Goal: Task Accomplishment & Management: Manage account settings

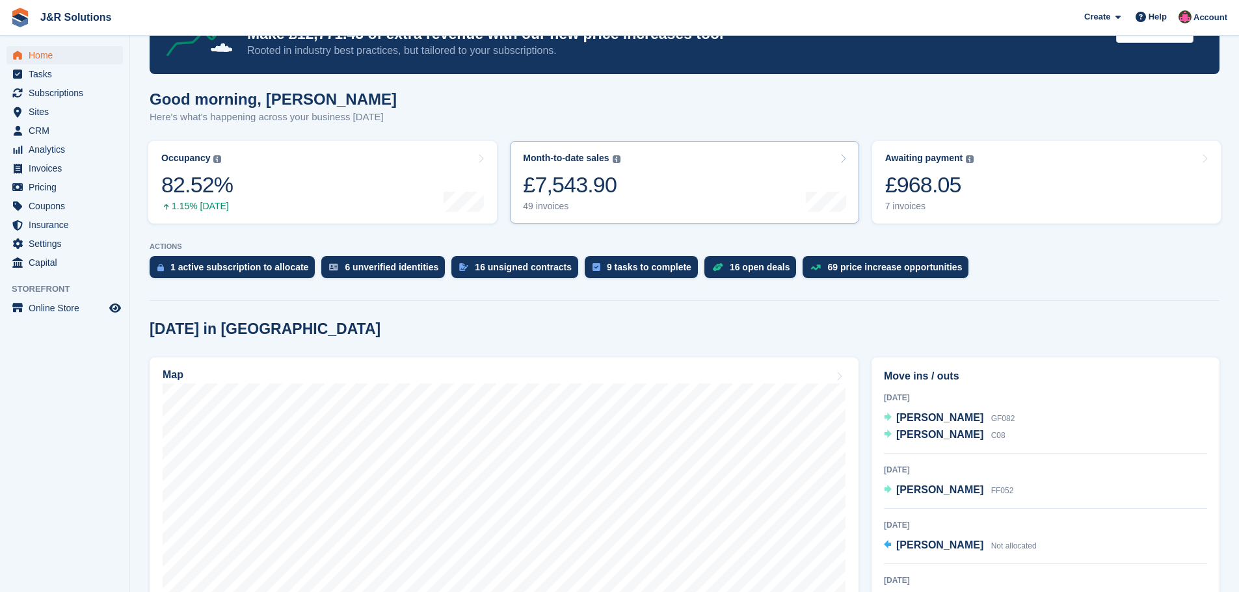
scroll to position [65, 0]
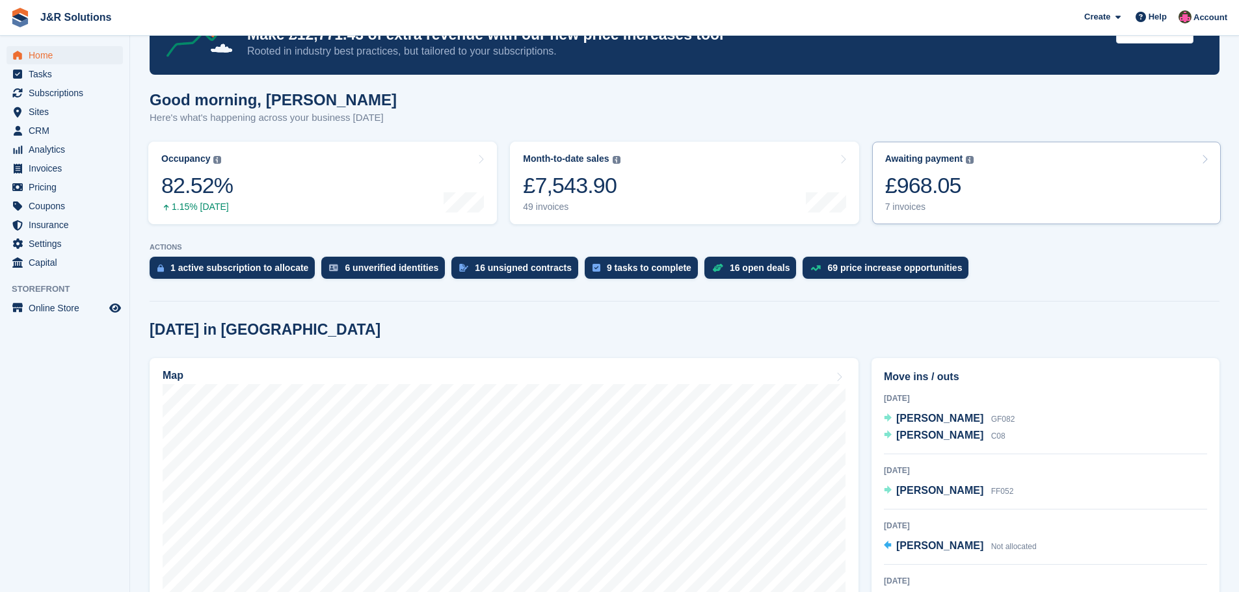
click at [901, 205] on div "7 invoices" at bounding box center [929, 207] width 89 height 11
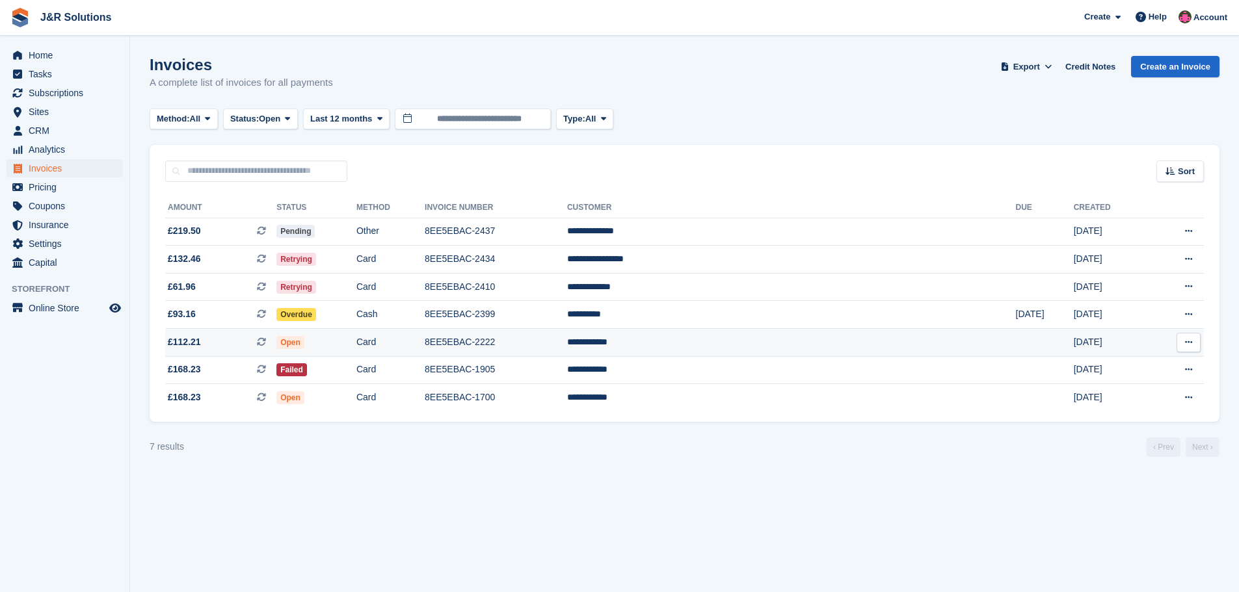
click at [822, 332] on td "**********" at bounding box center [791, 343] width 449 height 28
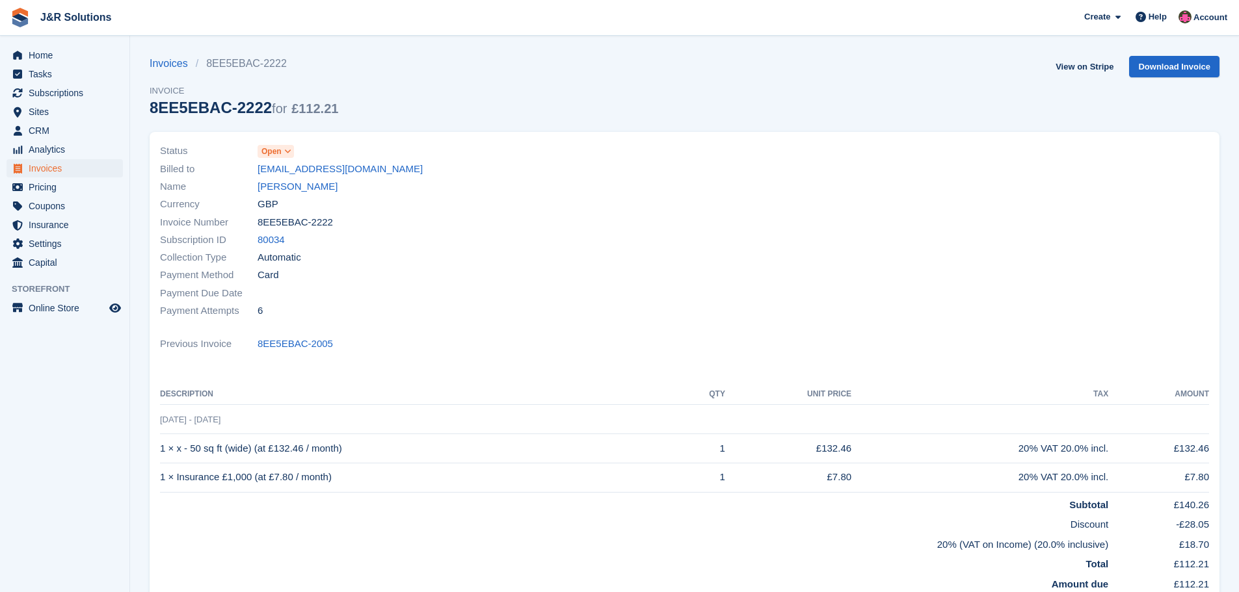
click at [286, 150] on icon at bounding box center [287, 152] width 7 height 8
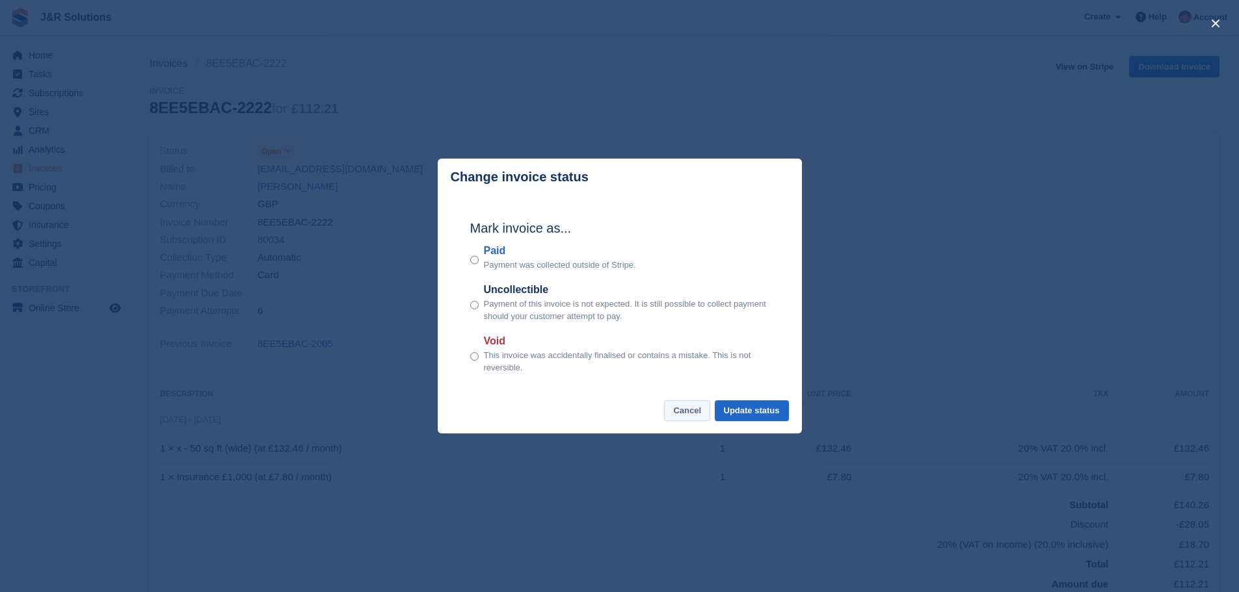
click at [692, 414] on button "Cancel" at bounding box center [687, 411] width 46 height 21
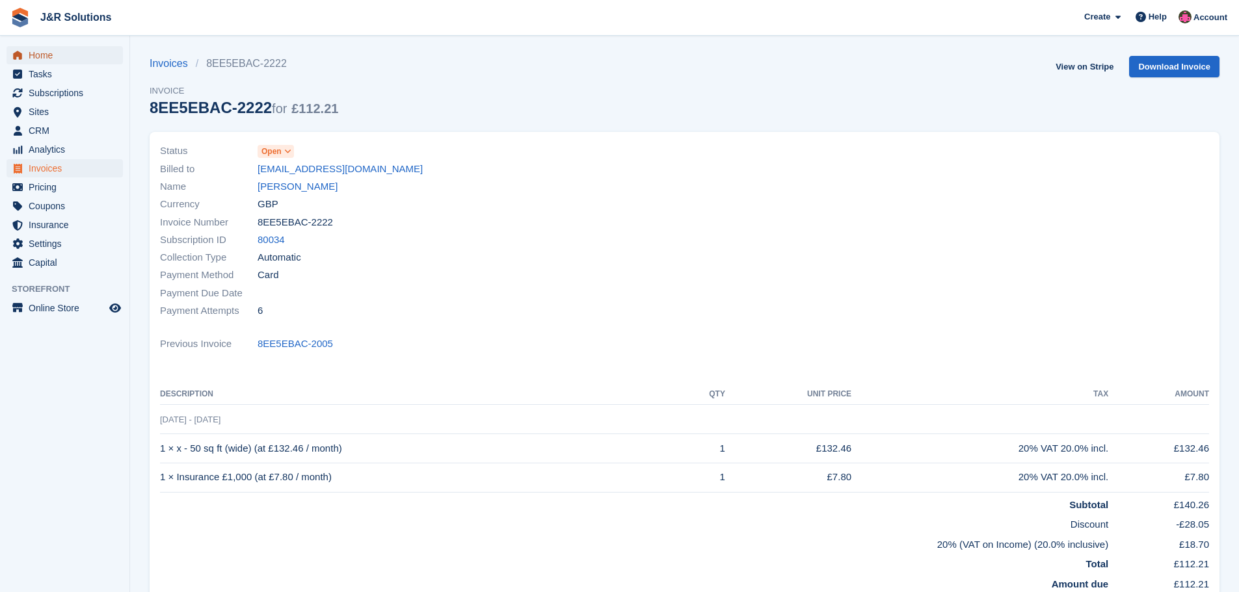
click at [49, 60] on span "Home" at bounding box center [68, 55] width 78 height 18
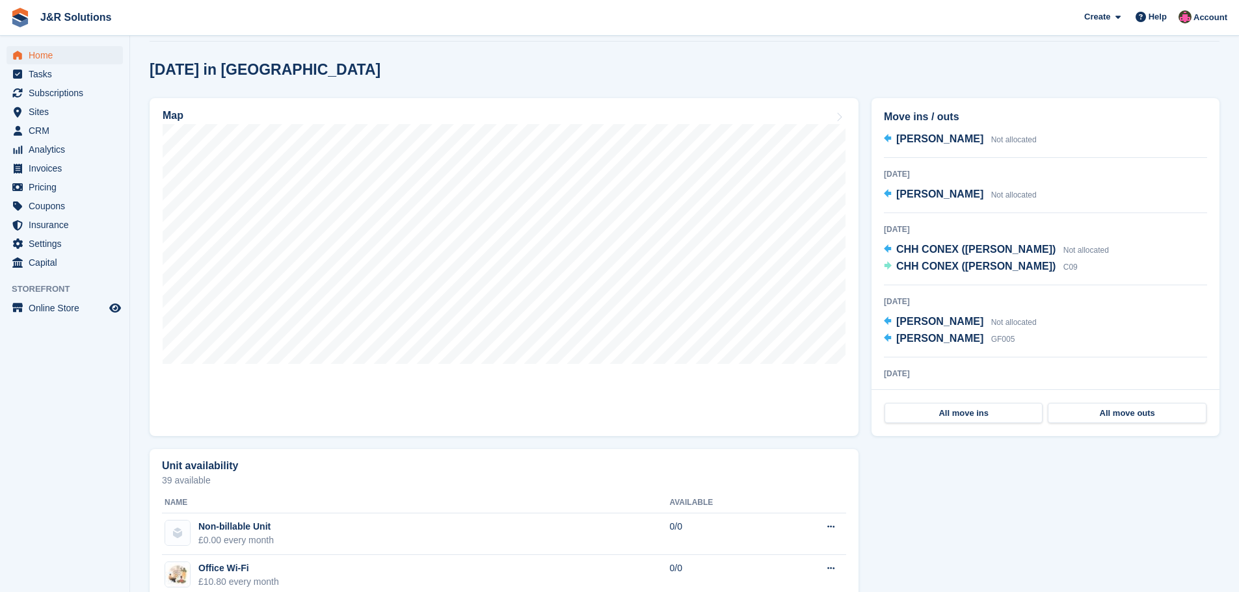
scroll to position [243, 0]
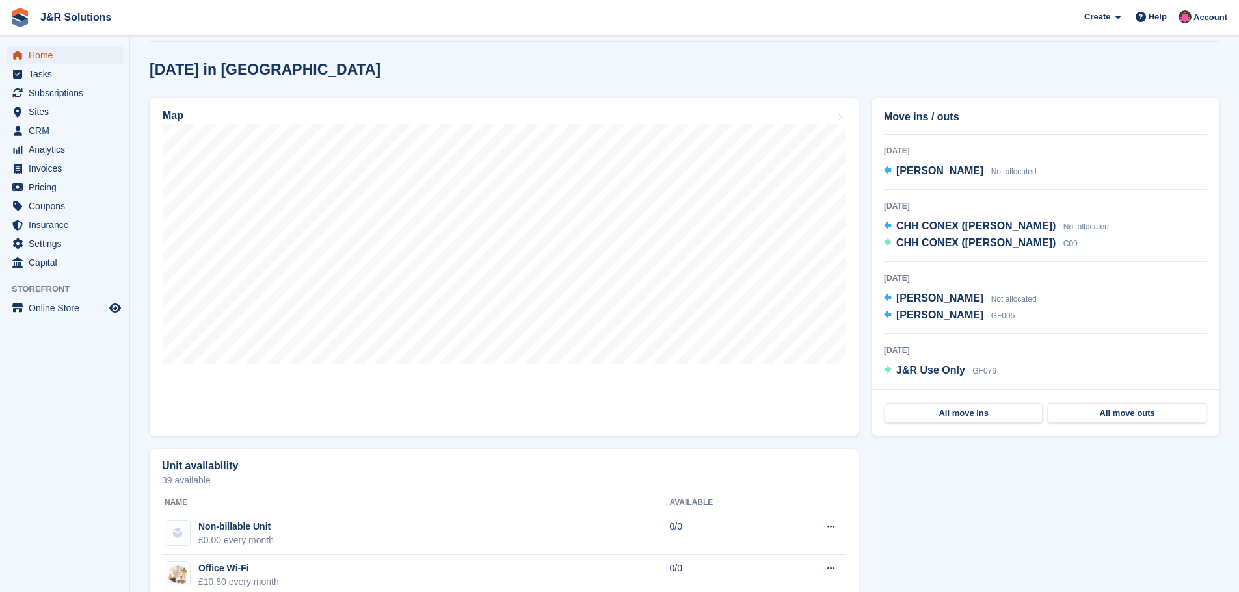
click at [44, 55] on span "Home" at bounding box center [68, 55] width 78 height 18
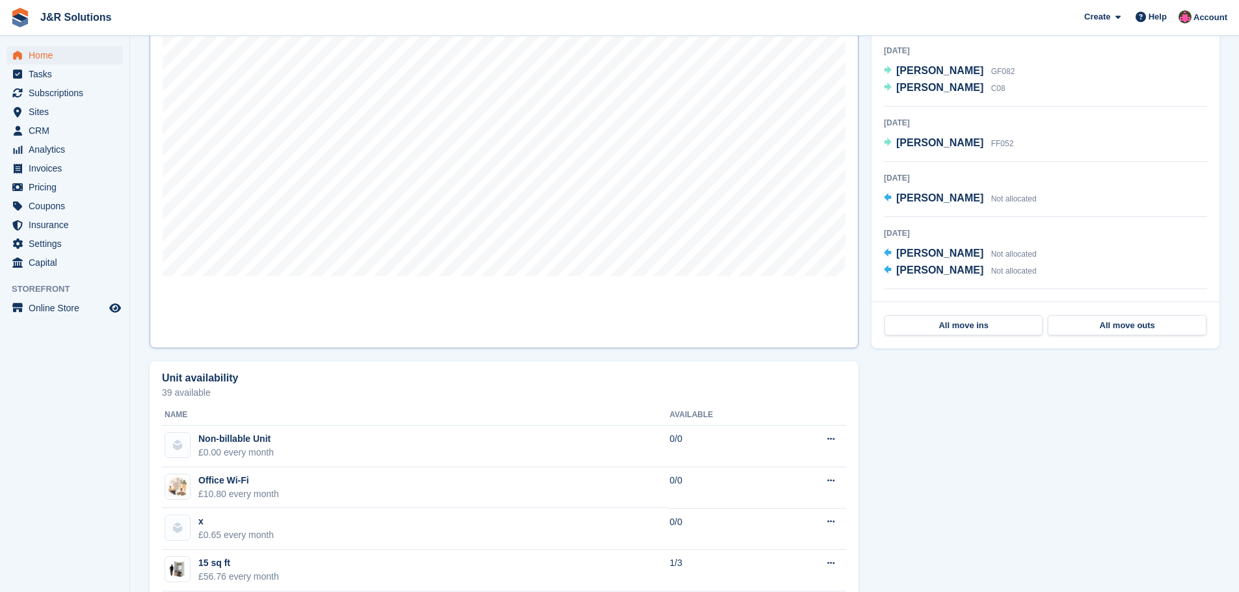
scroll to position [390, 0]
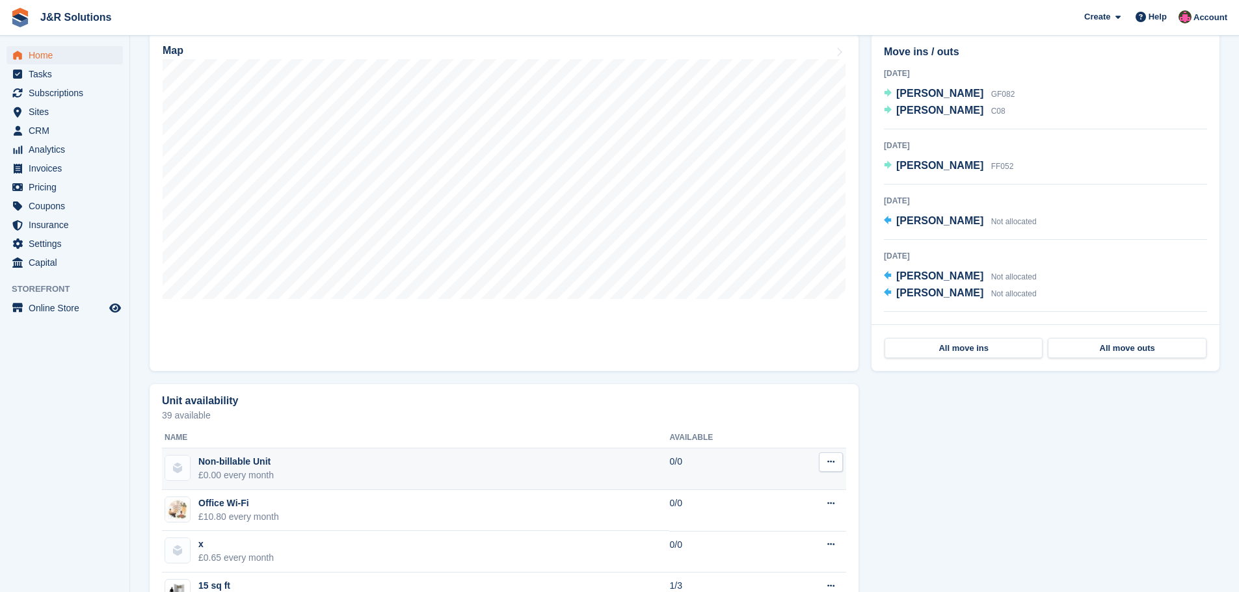
scroll to position [390, 0]
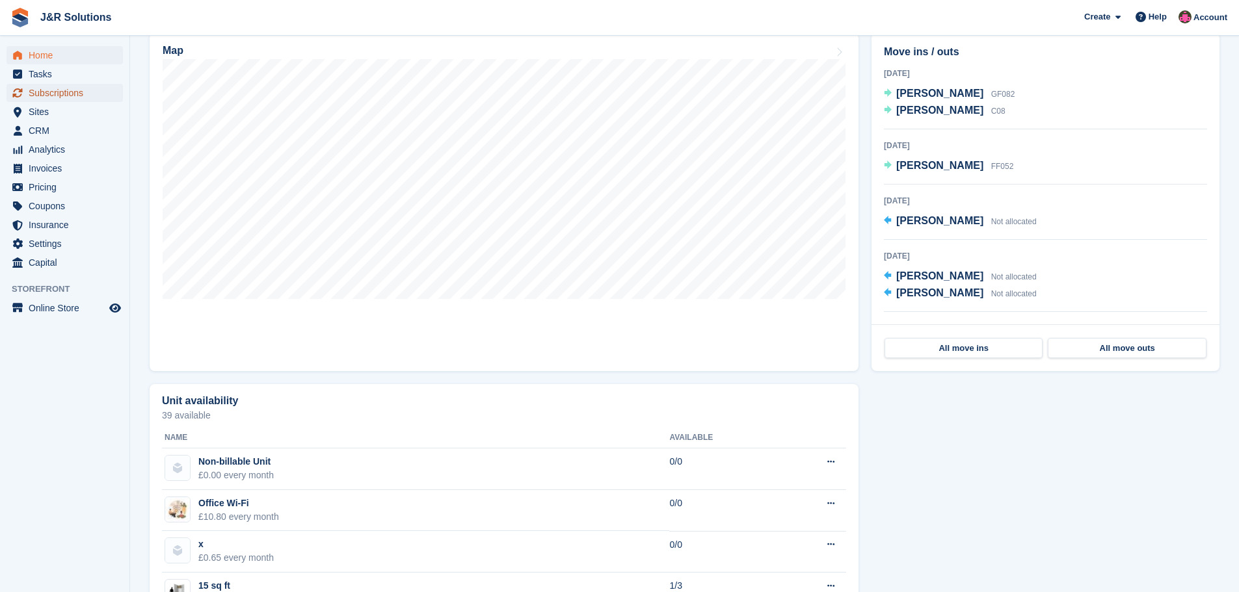
click at [56, 93] on span "Subscriptions" at bounding box center [68, 93] width 78 height 18
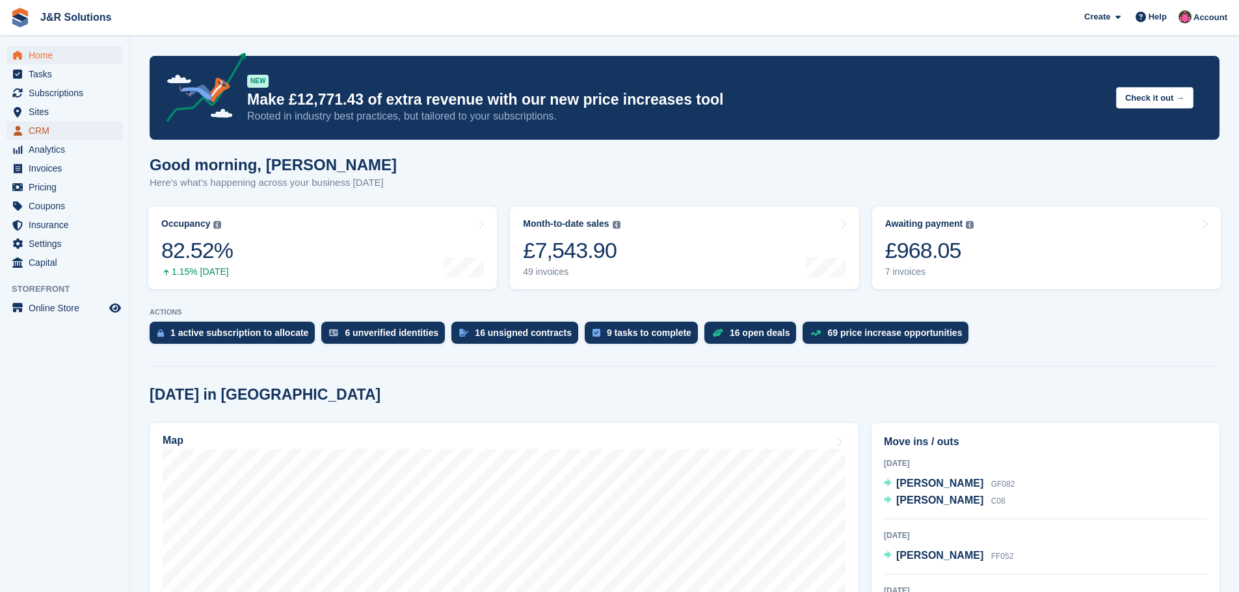
click at [47, 129] on span "CRM" at bounding box center [68, 131] width 78 height 18
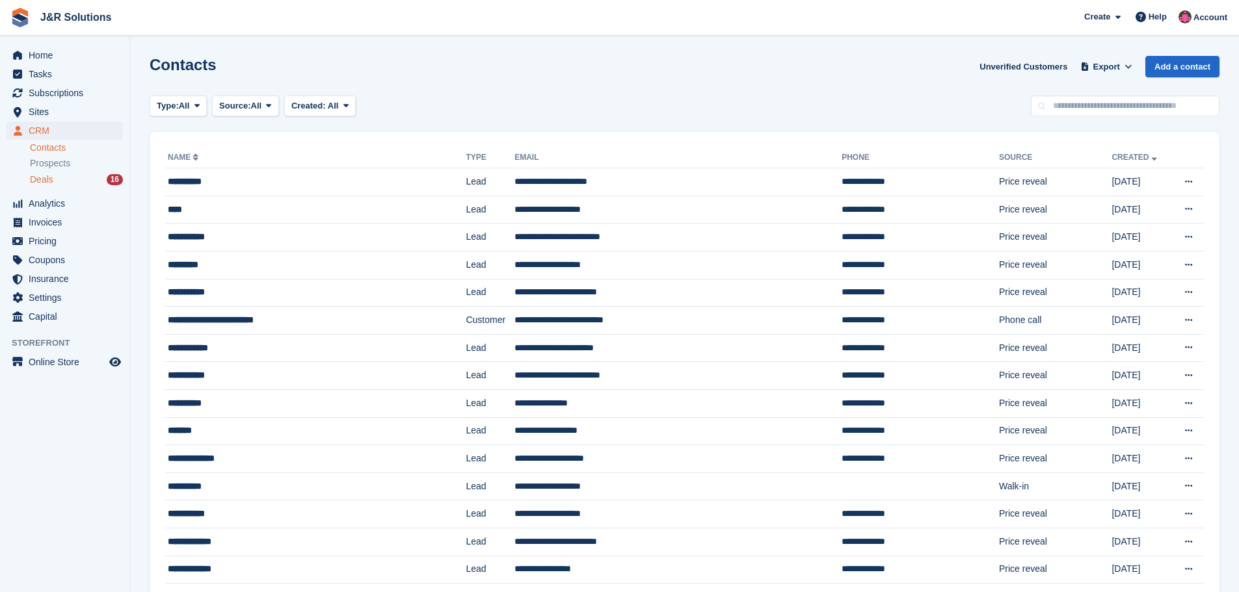
click at [63, 178] on div "Deals 16" at bounding box center [76, 180] width 93 height 12
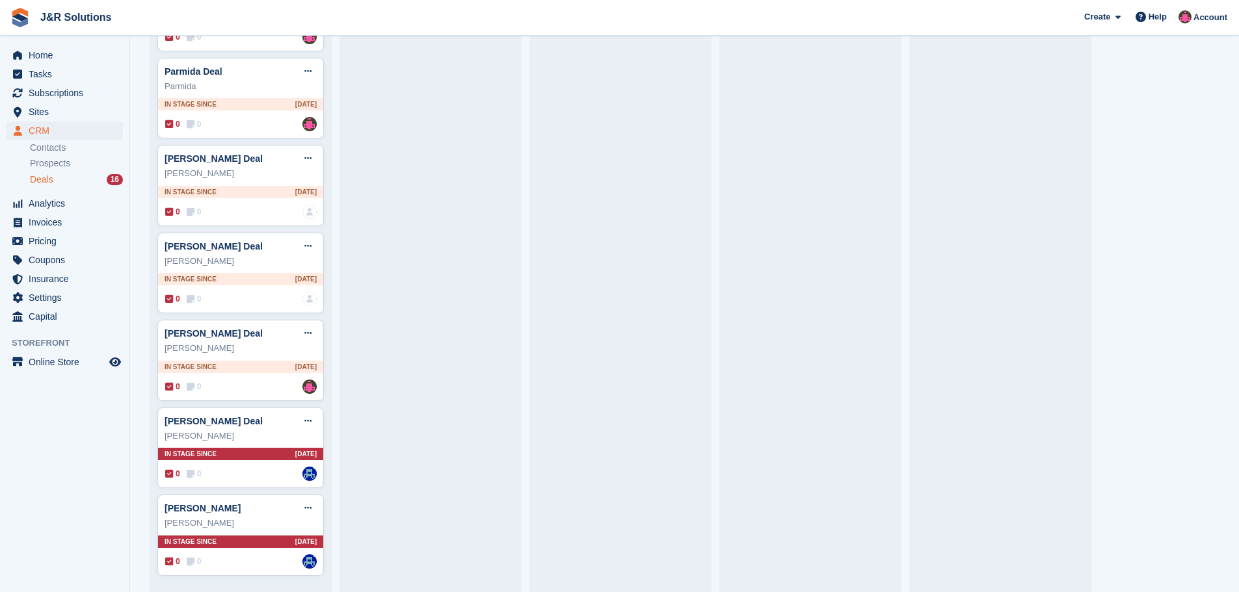
scroll to position [735, 0]
click at [310, 421] on icon at bounding box center [307, 420] width 7 height 8
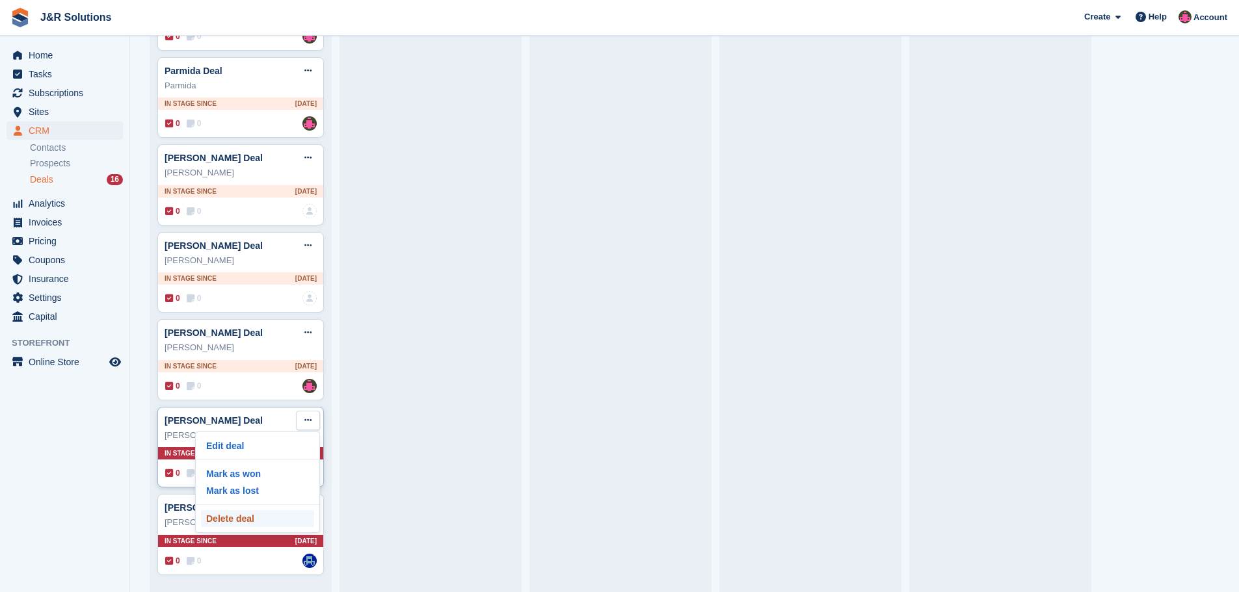
click at [280, 516] on p "Delete deal" at bounding box center [257, 518] width 113 height 17
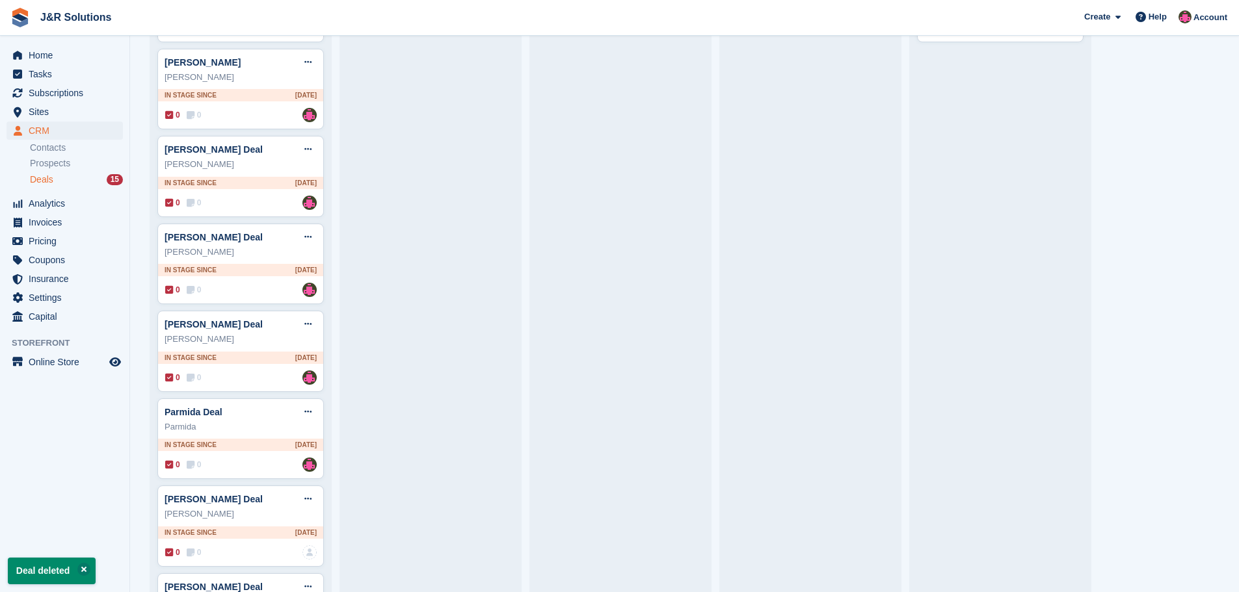
scroll to position [647, 0]
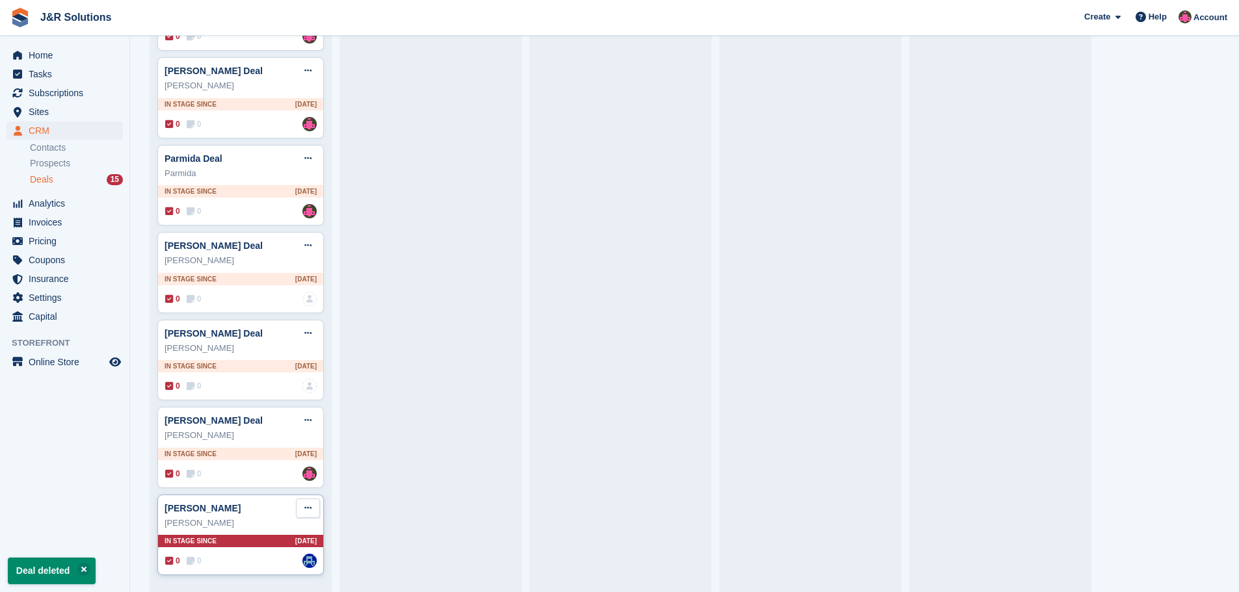
click at [307, 505] on icon at bounding box center [307, 508] width 7 height 8
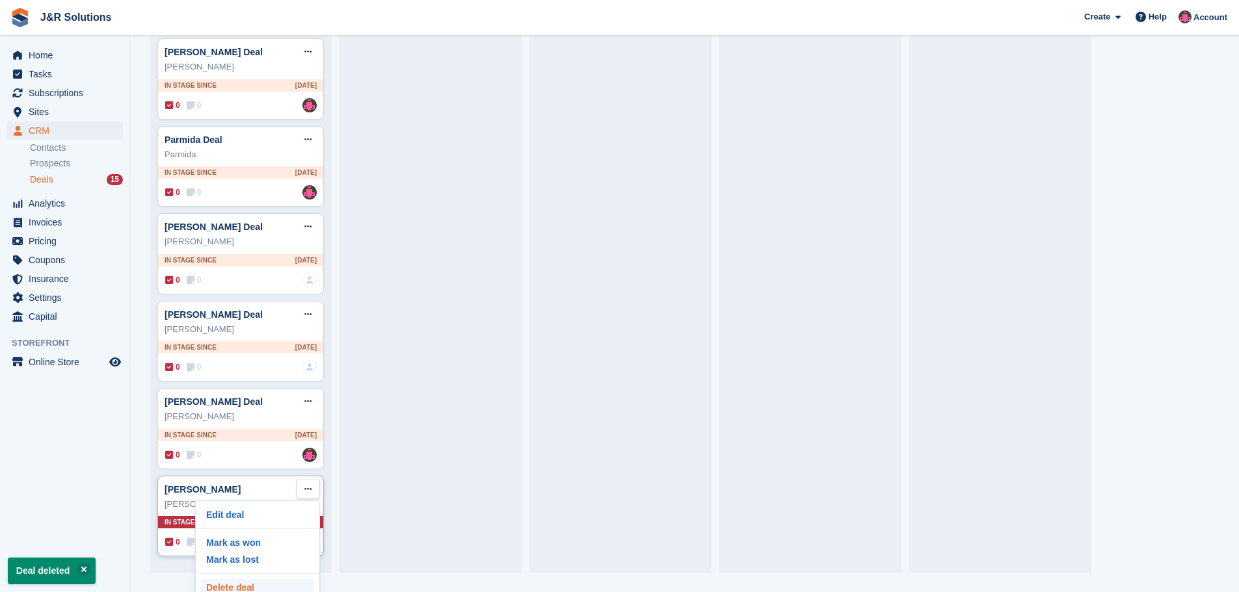
scroll to position [29, 0]
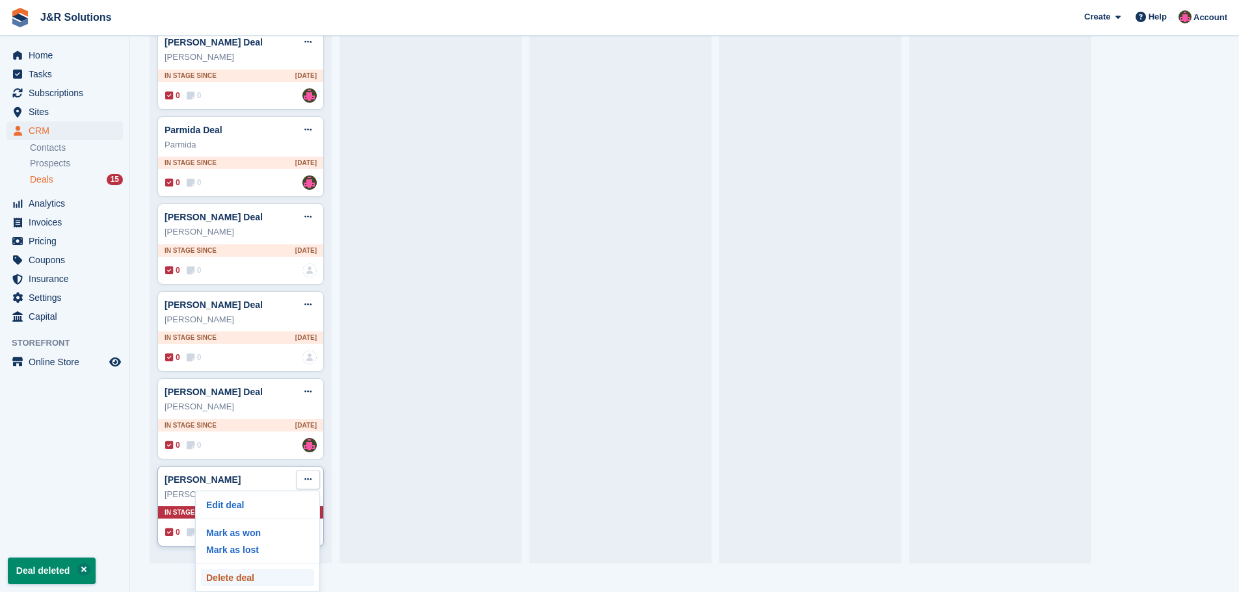
click at [276, 573] on p "Delete deal" at bounding box center [257, 578] width 113 height 17
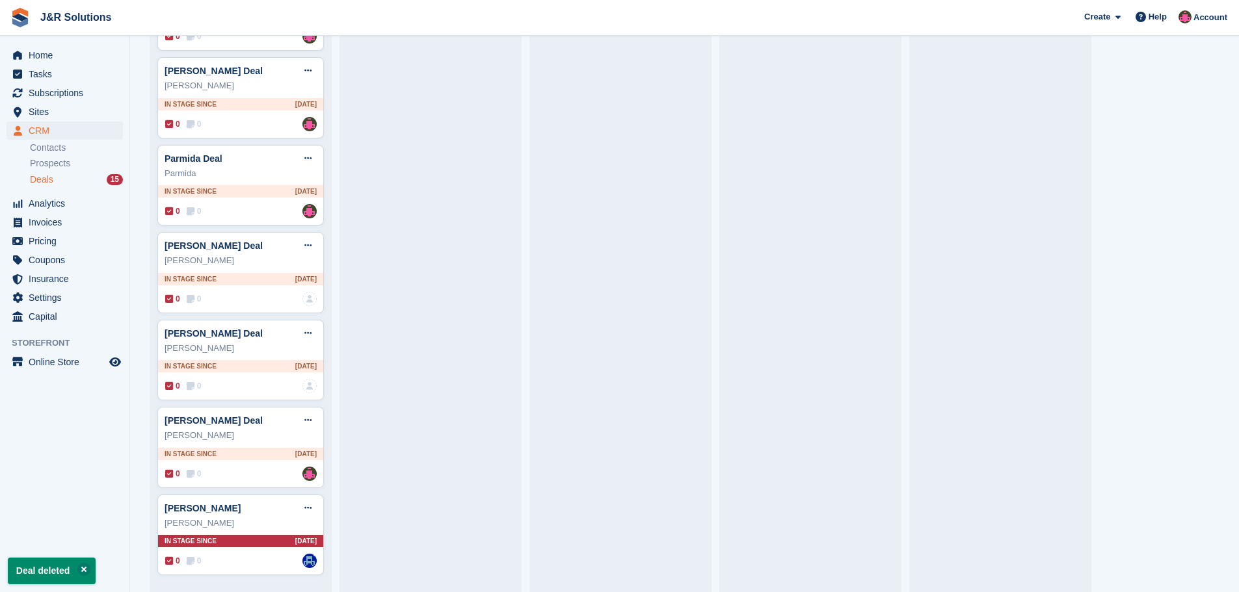
scroll to position [0, 0]
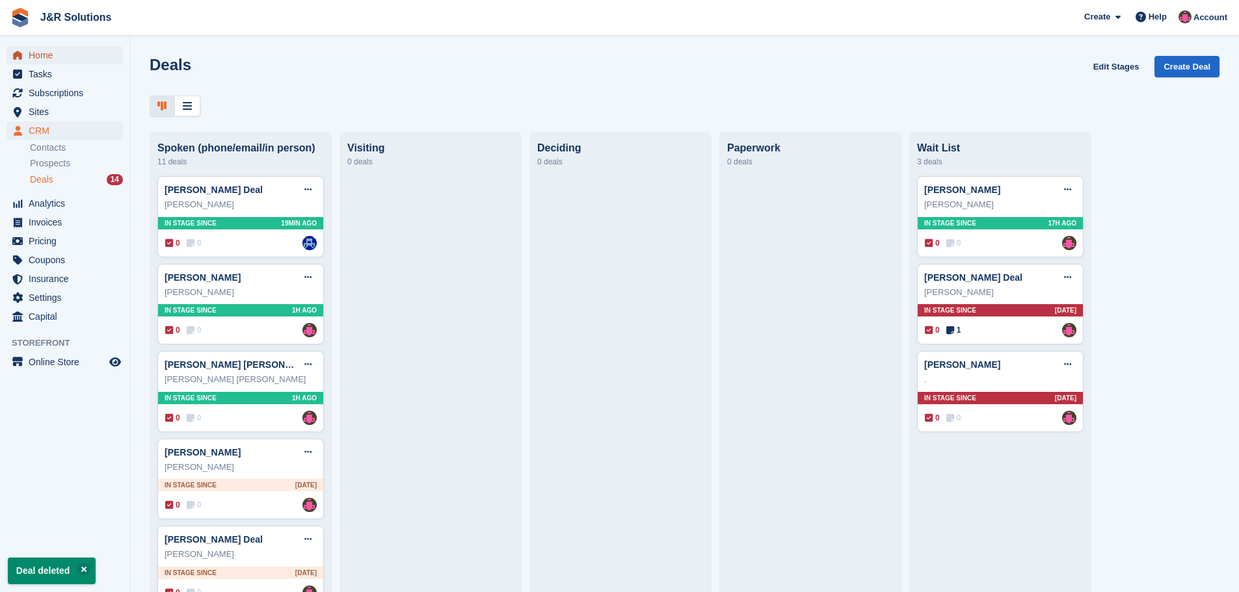
click at [34, 52] on span "Home" at bounding box center [68, 55] width 78 height 18
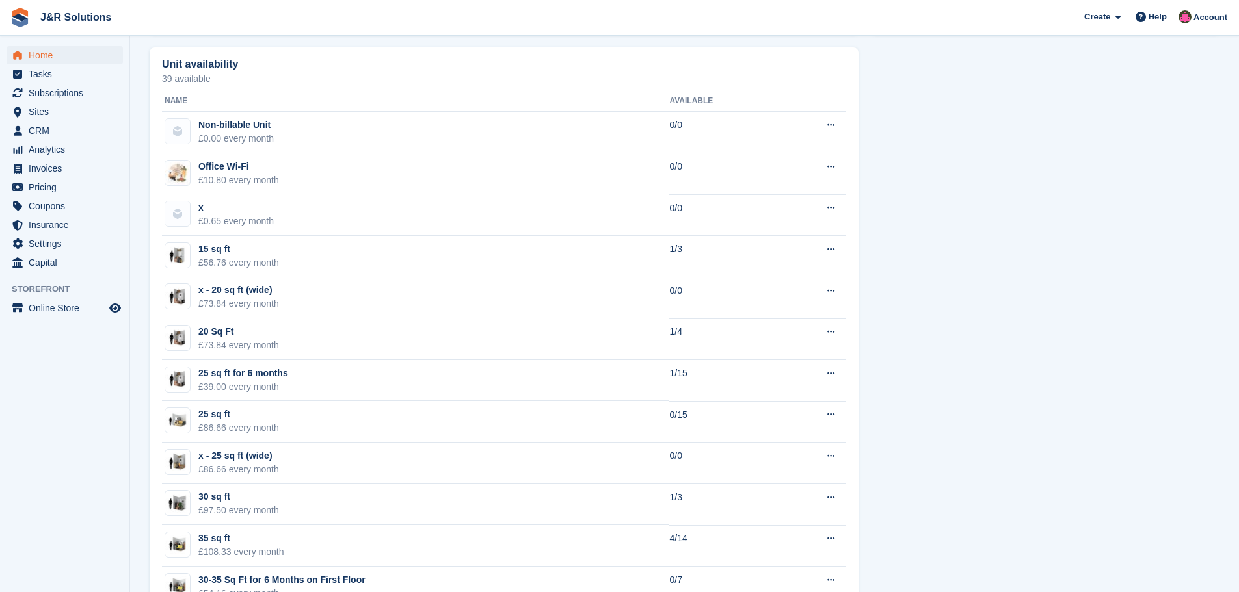
scroll to position [718, 0]
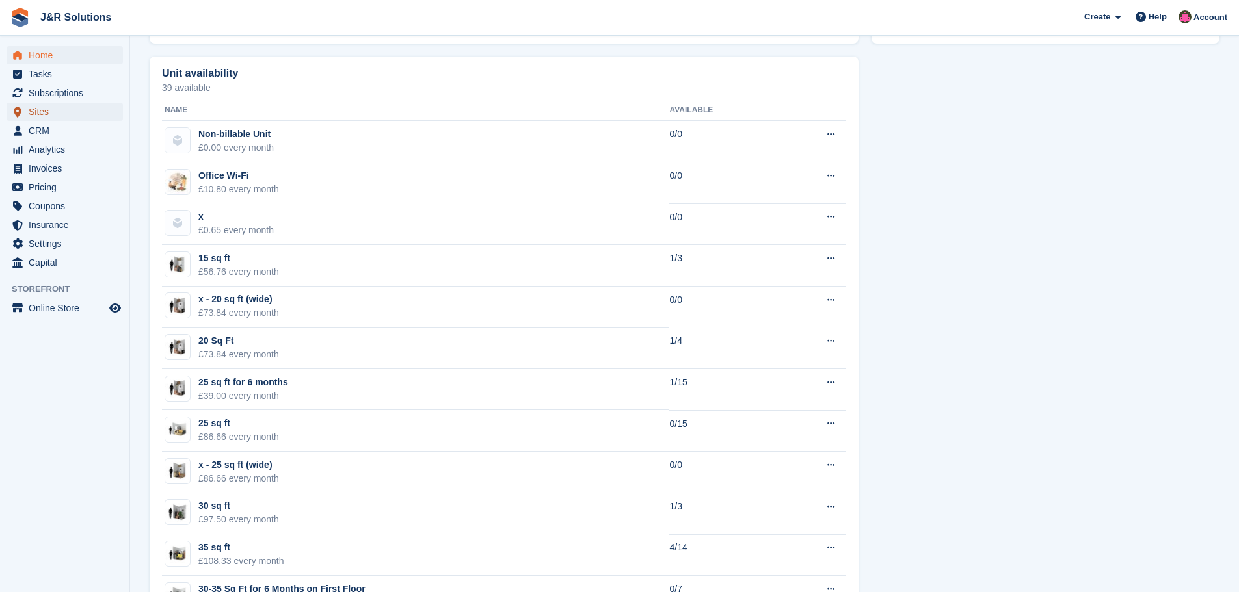
click at [41, 112] on span "Sites" at bounding box center [68, 112] width 78 height 18
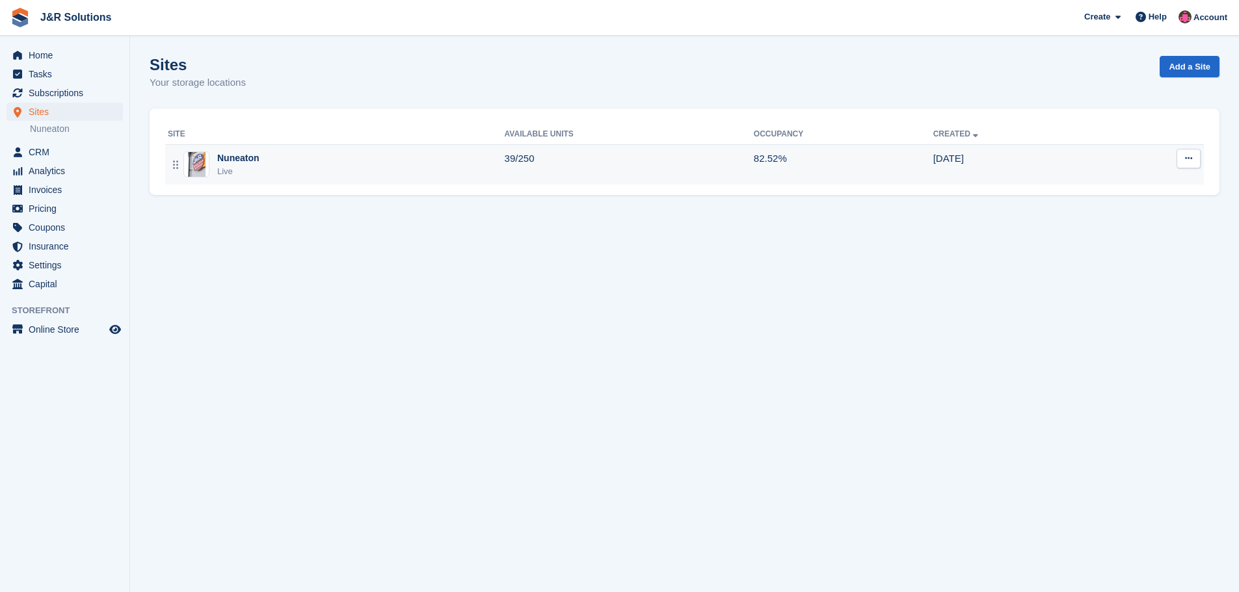
click at [315, 166] on div "Nuneaton Live" at bounding box center [336, 164] width 337 height 27
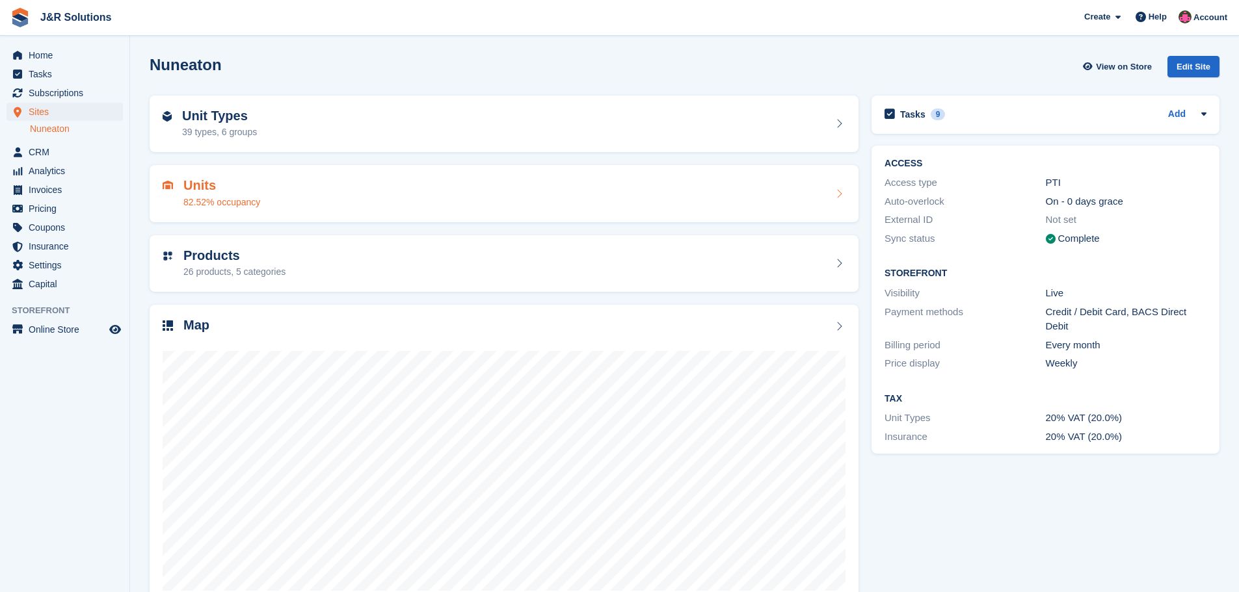
click at [278, 191] on div "Units 82.52% occupancy" at bounding box center [504, 193] width 683 height 31
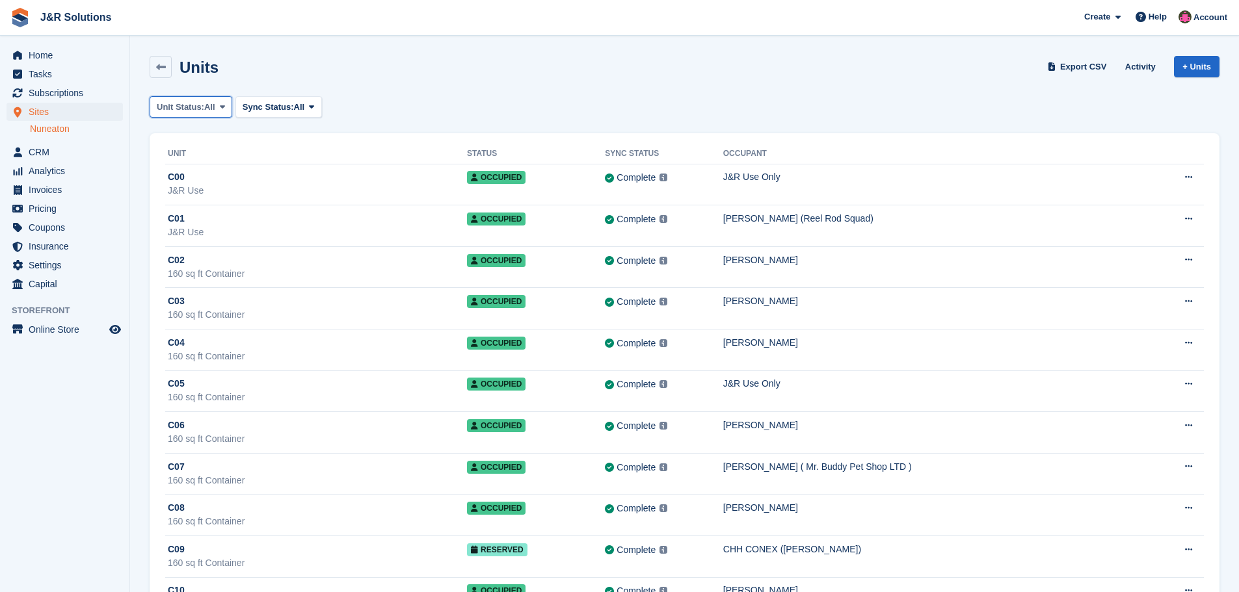
click at [204, 105] on span "Unit Status:" at bounding box center [180, 107] width 47 height 13
click at [197, 157] on link "Available" at bounding box center [211, 161] width 113 height 23
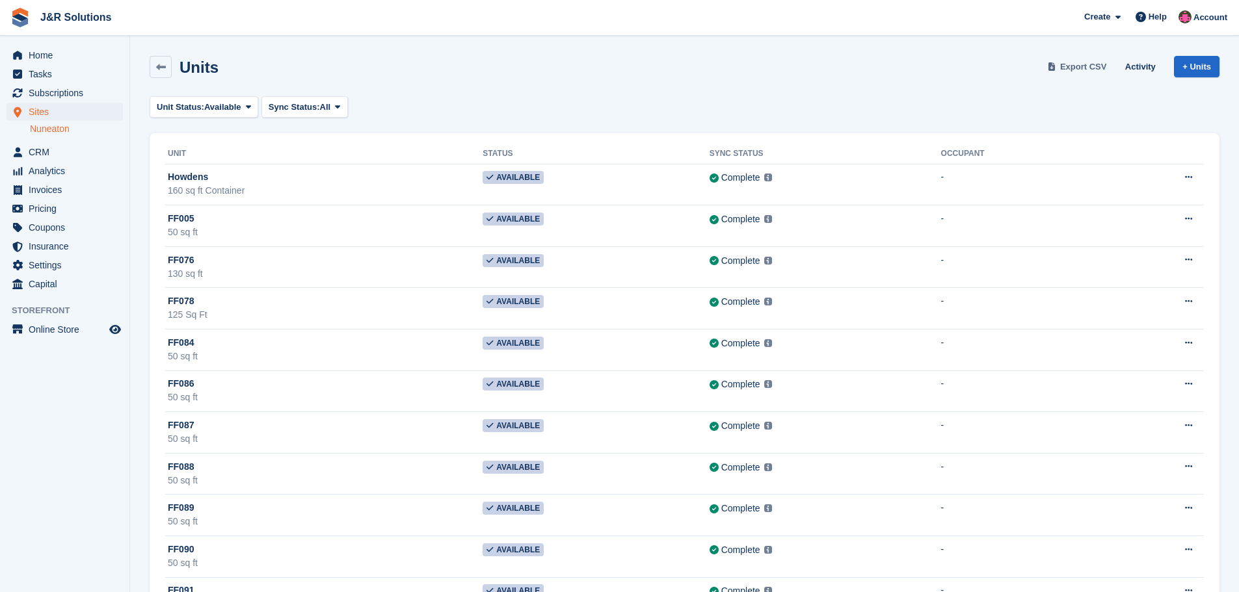
click at [1082, 66] on span "Export CSV" at bounding box center [1083, 66] width 47 height 13
click at [36, 55] on span "Home" at bounding box center [68, 55] width 78 height 18
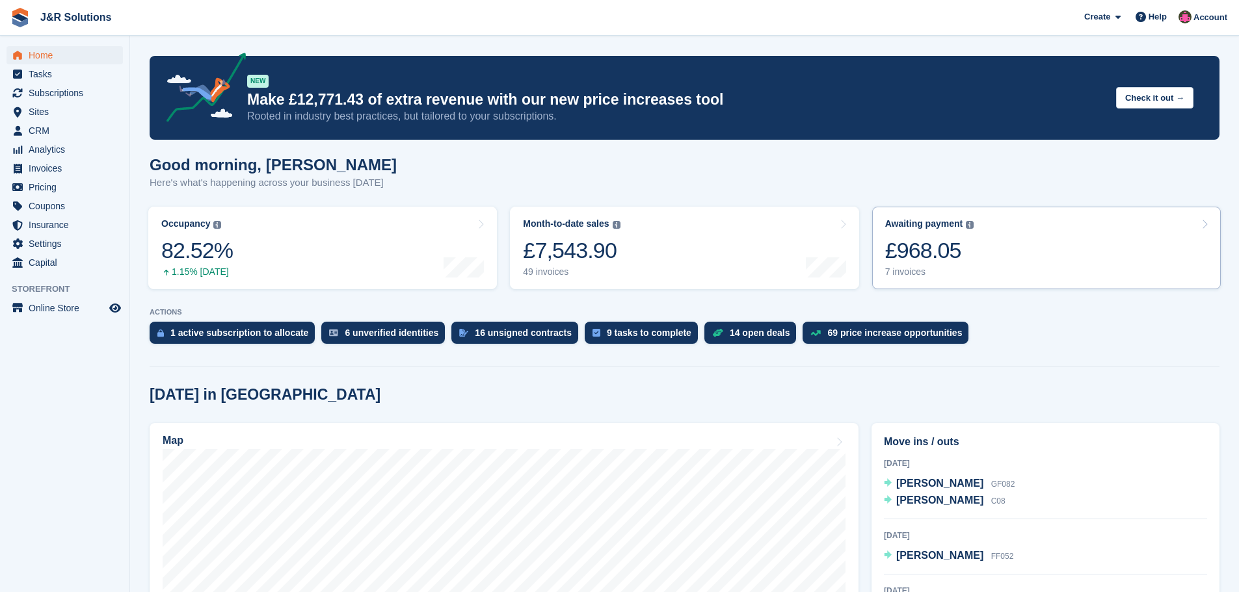
click at [916, 267] on div "7 invoices" at bounding box center [929, 272] width 89 height 11
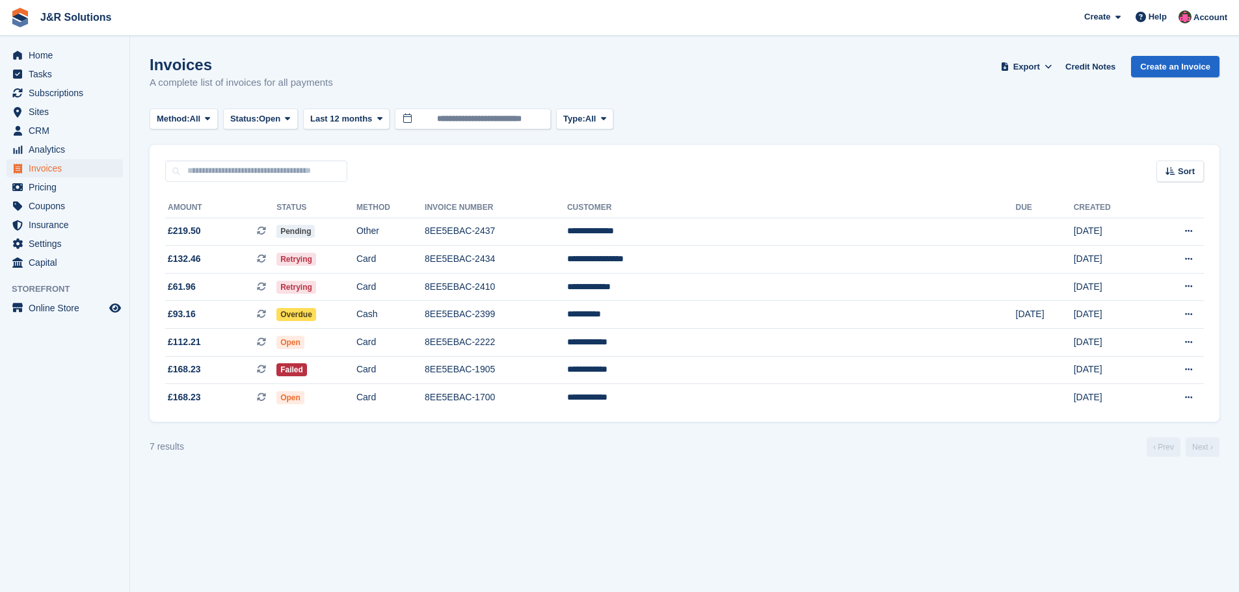
click at [662, 112] on div "Method: All All Bank Transfer Cash Cheque Debit/Credit Card Direct Debit SEPA D…" at bounding box center [685, 119] width 1070 height 21
click at [52, 51] on span "Home" at bounding box center [68, 55] width 78 height 18
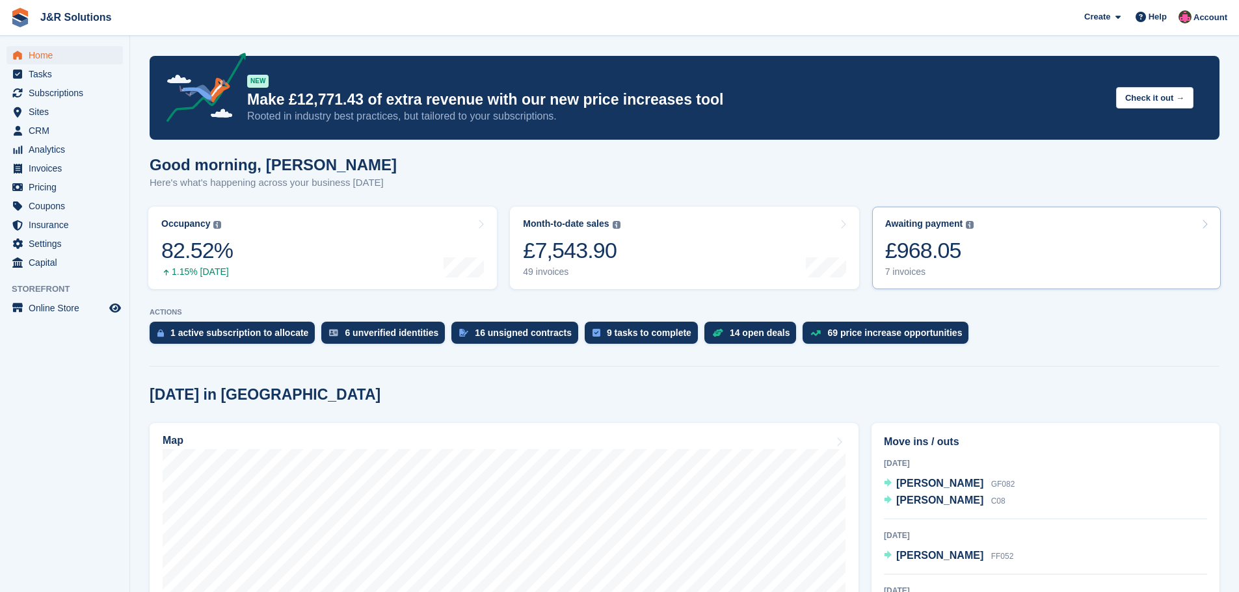
click at [913, 270] on div "7 invoices" at bounding box center [929, 272] width 89 height 11
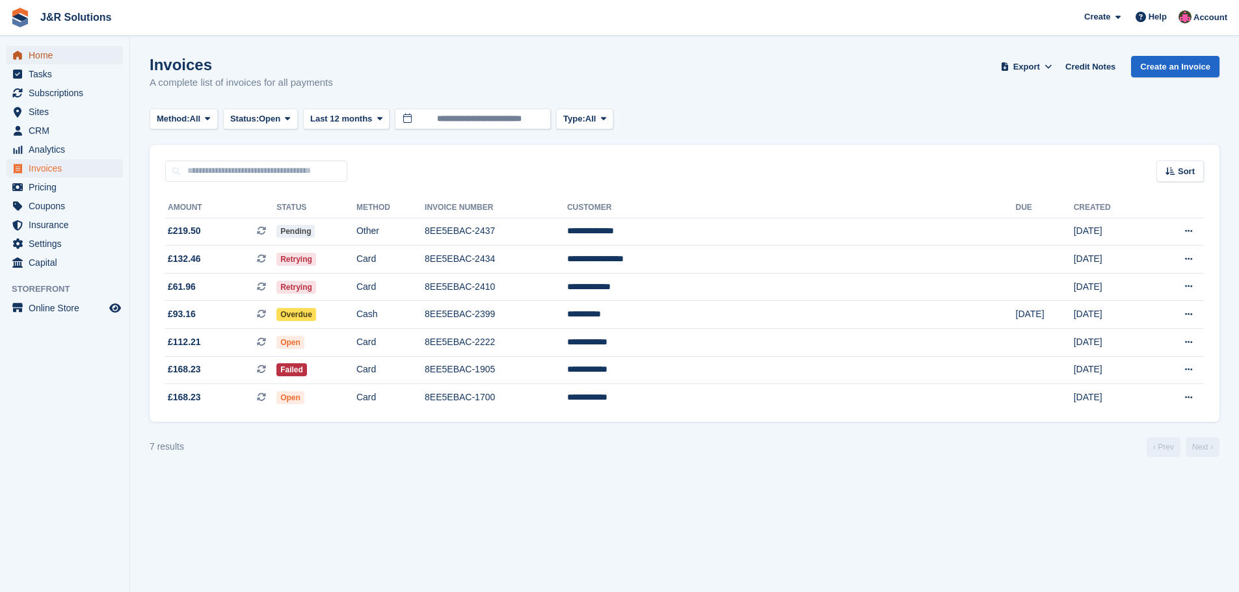
click at [38, 55] on span "Home" at bounding box center [68, 55] width 78 height 18
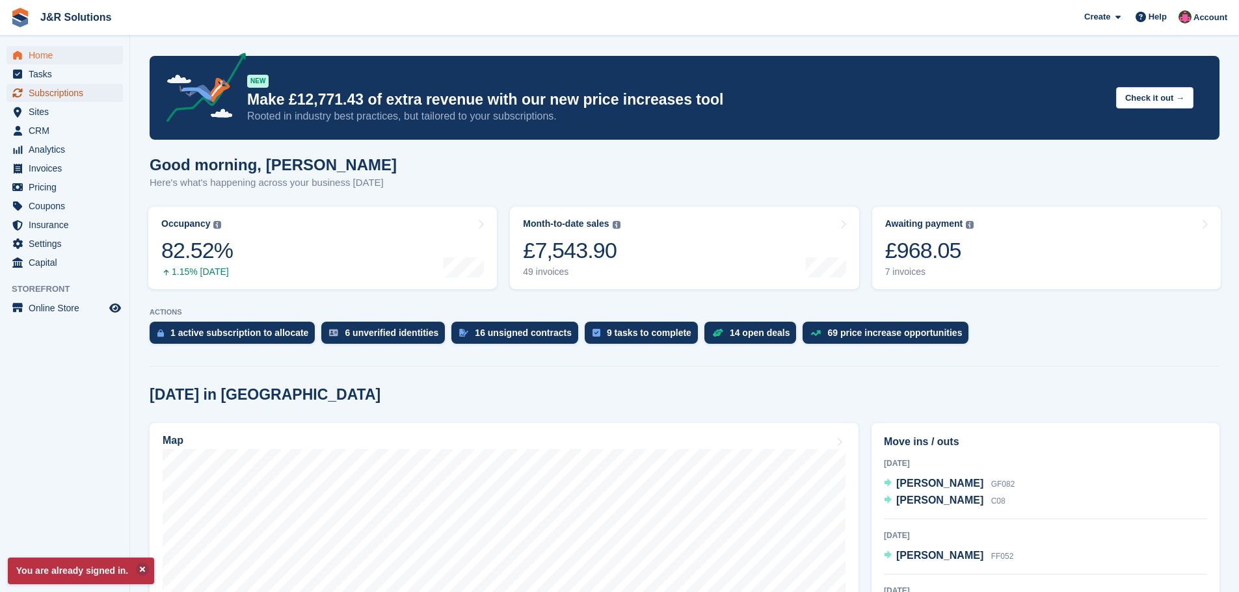
drag, startPoint x: 42, startPoint y: 91, endPoint x: 79, endPoint y: 88, distance: 37.2
click at [43, 91] on span "Subscriptions" at bounding box center [68, 93] width 78 height 18
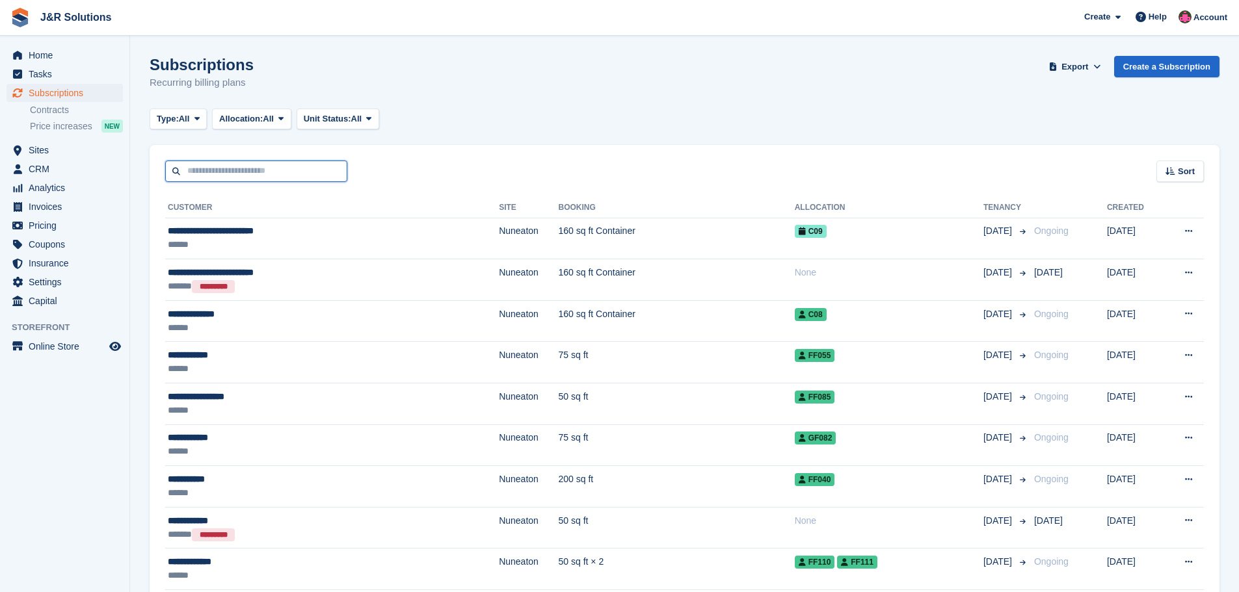
click at [287, 163] on input "text" at bounding box center [256, 171] width 182 height 21
type input "******"
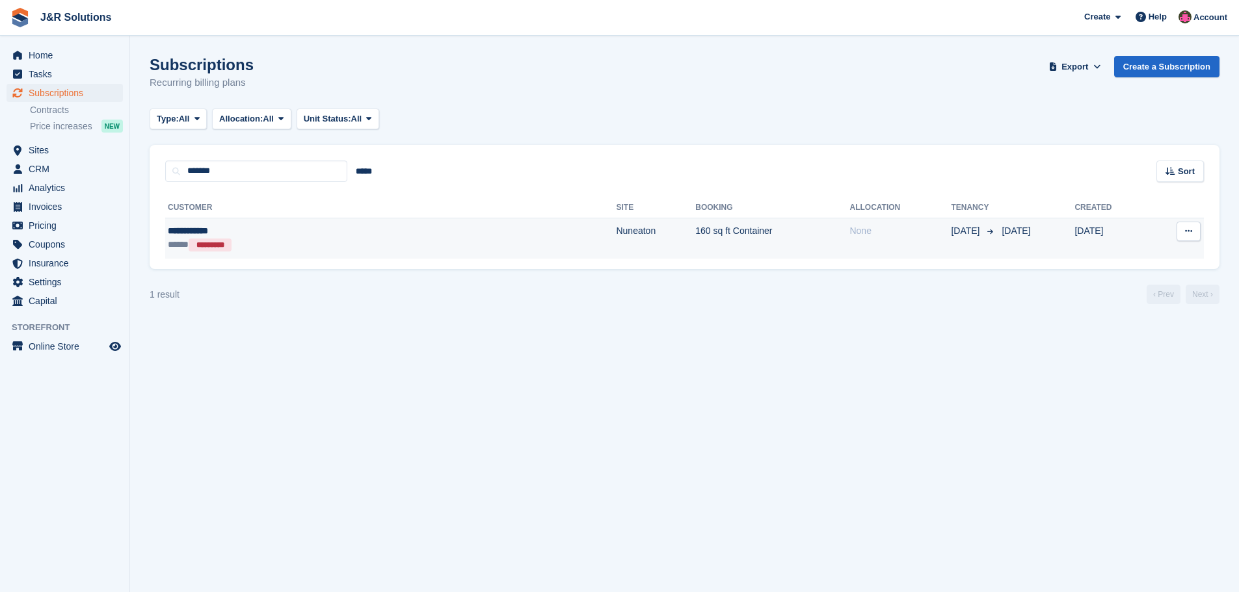
click at [345, 234] on div "**********" at bounding box center [279, 231] width 222 height 14
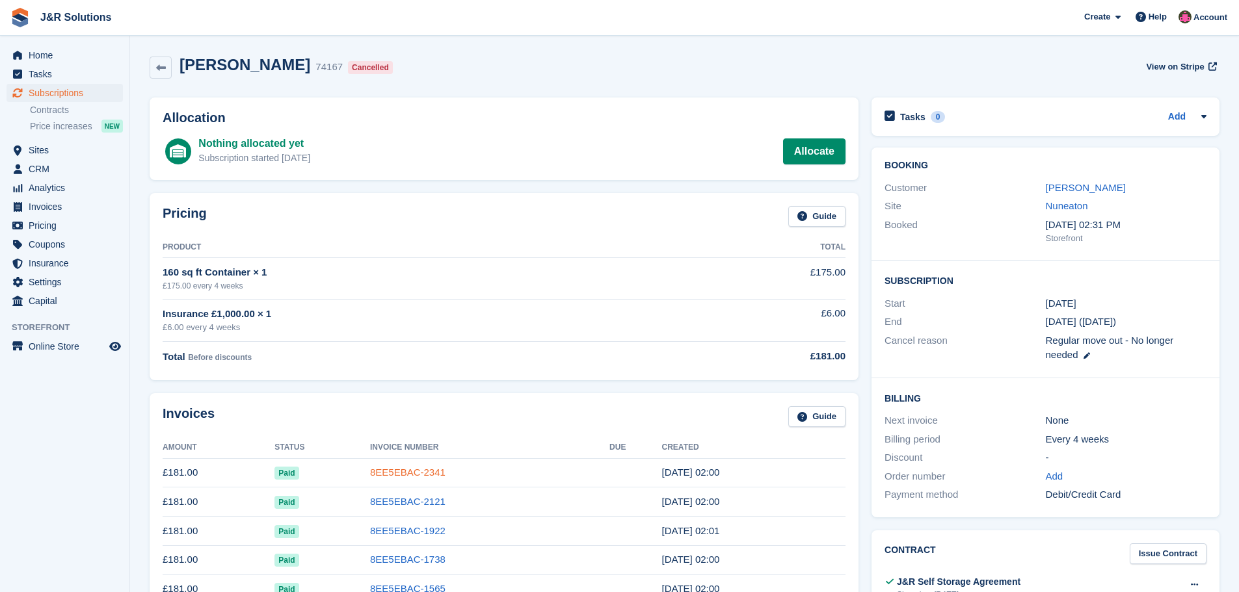
click at [386, 473] on link "8EE5EBAC-2341" at bounding box center [407, 472] width 75 height 11
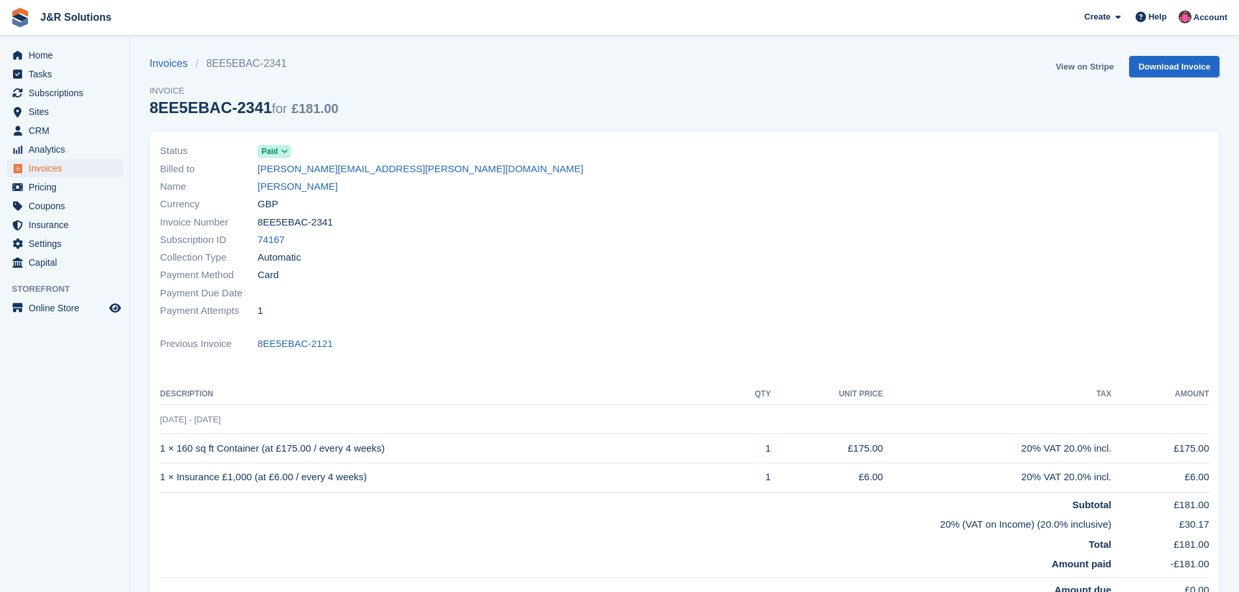
click at [1085, 69] on link "View on Stripe" at bounding box center [1084, 66] width 68 height 21
click at [59, 92] on span "Subscriptions" at bounding box center [68, 93] width 78 height 18
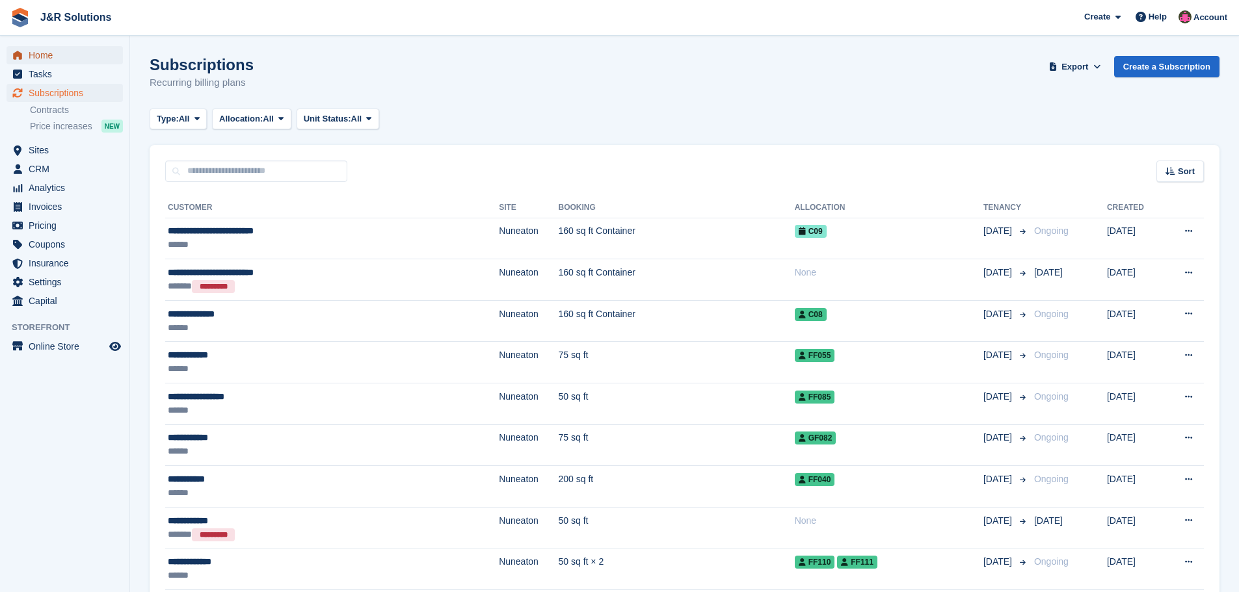
click at [43, 53] on span "Home" at bounding box center [68, 55] width 78 height 18
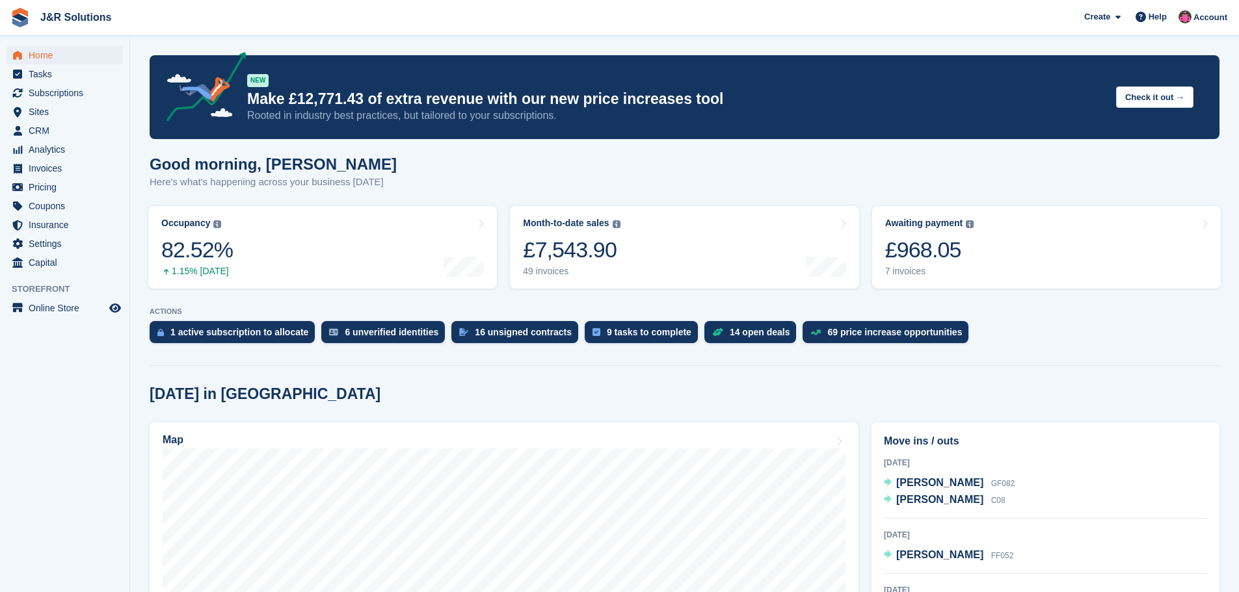
scroll to position [130, 0]
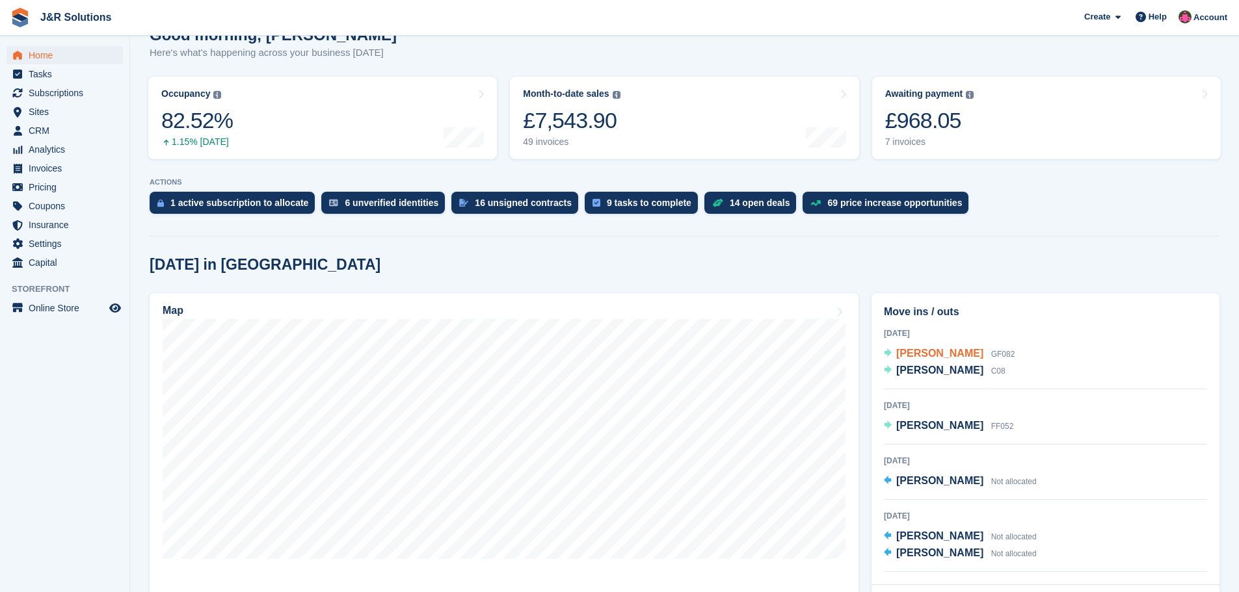
click at [943, 353] on span "[PERSON_NAME]" at bounding box center [939, 353] width 87 height 11
